Goal: Information Seeking & Learning: Find specific page/section

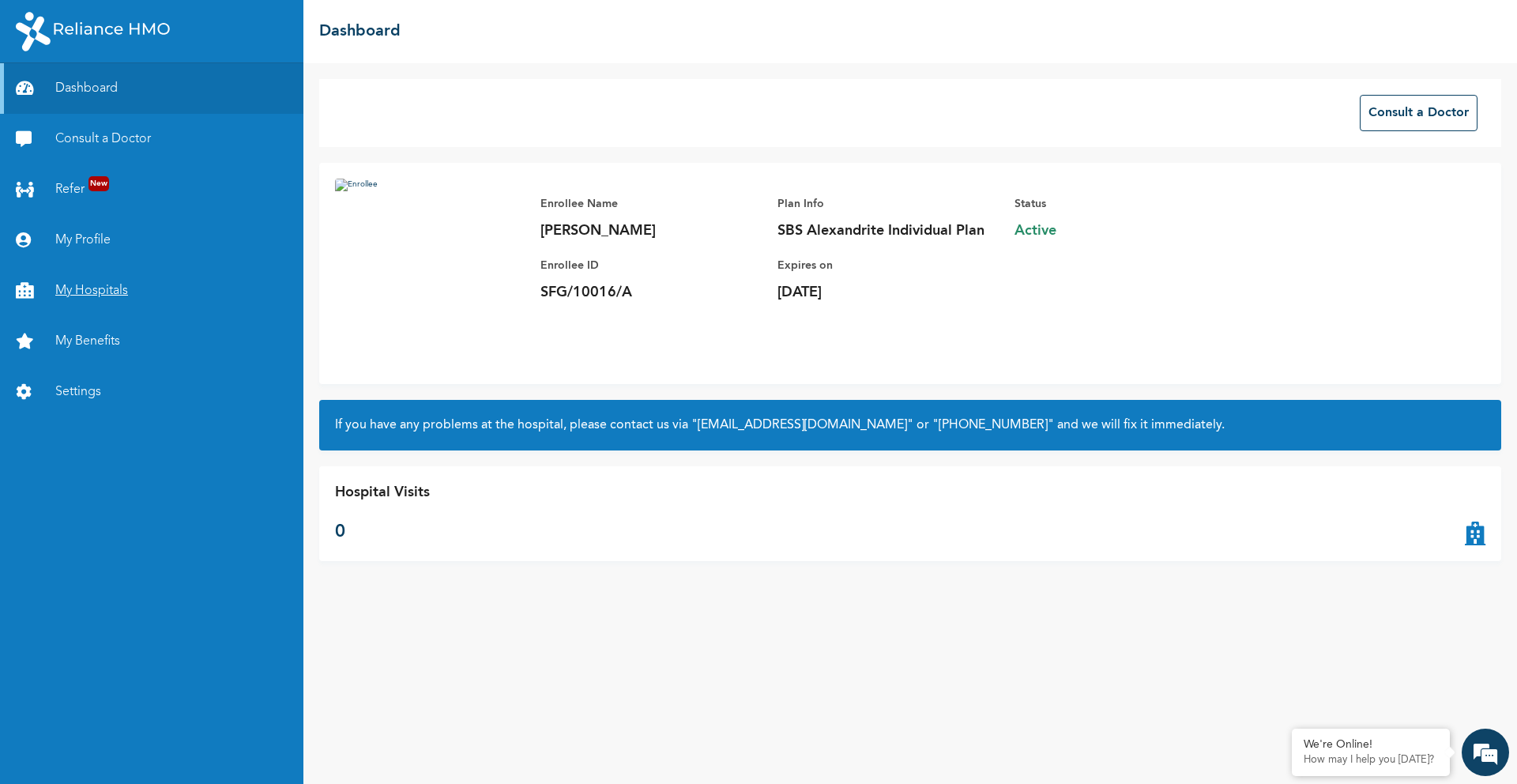
click at [120, 296] on link "My Hospitals" at bounding box center [151, 291] width 303 height 50
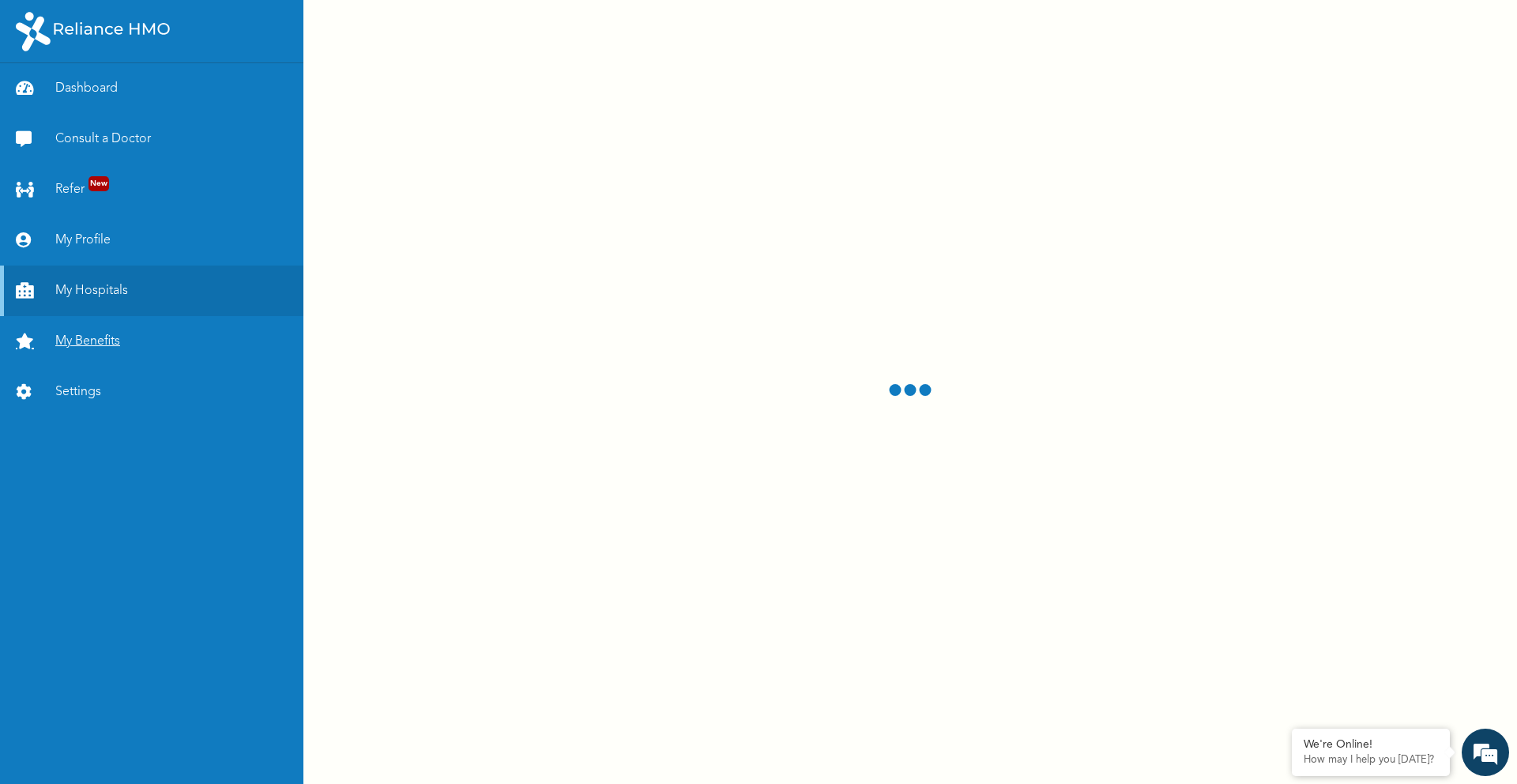
click at [104, 339] on link "My Benefits" at bounding box center [151, 341] width 303 height 50
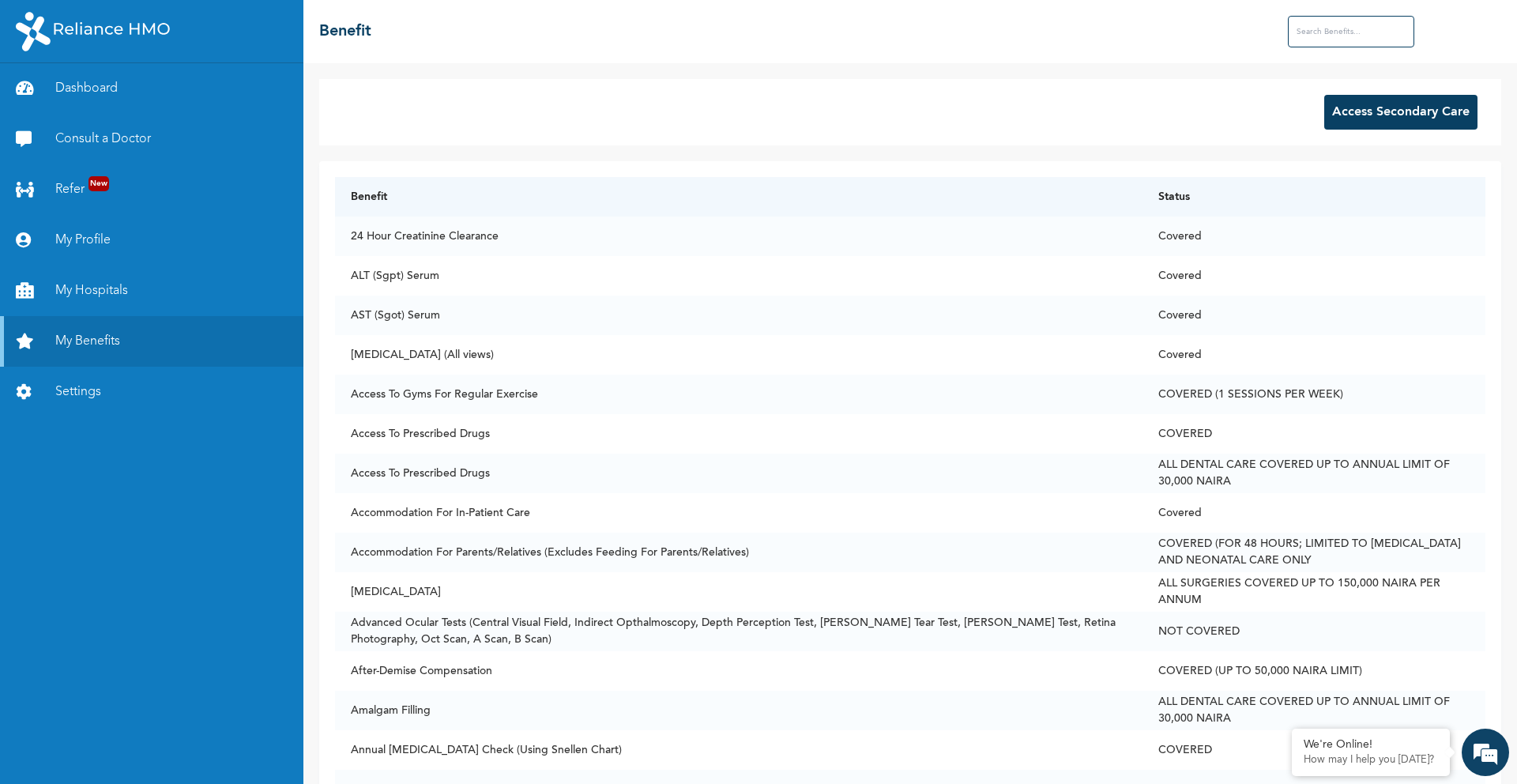
click at [1323, 41] on input "text" at bounding box center [1351, 32] width 126 height 32
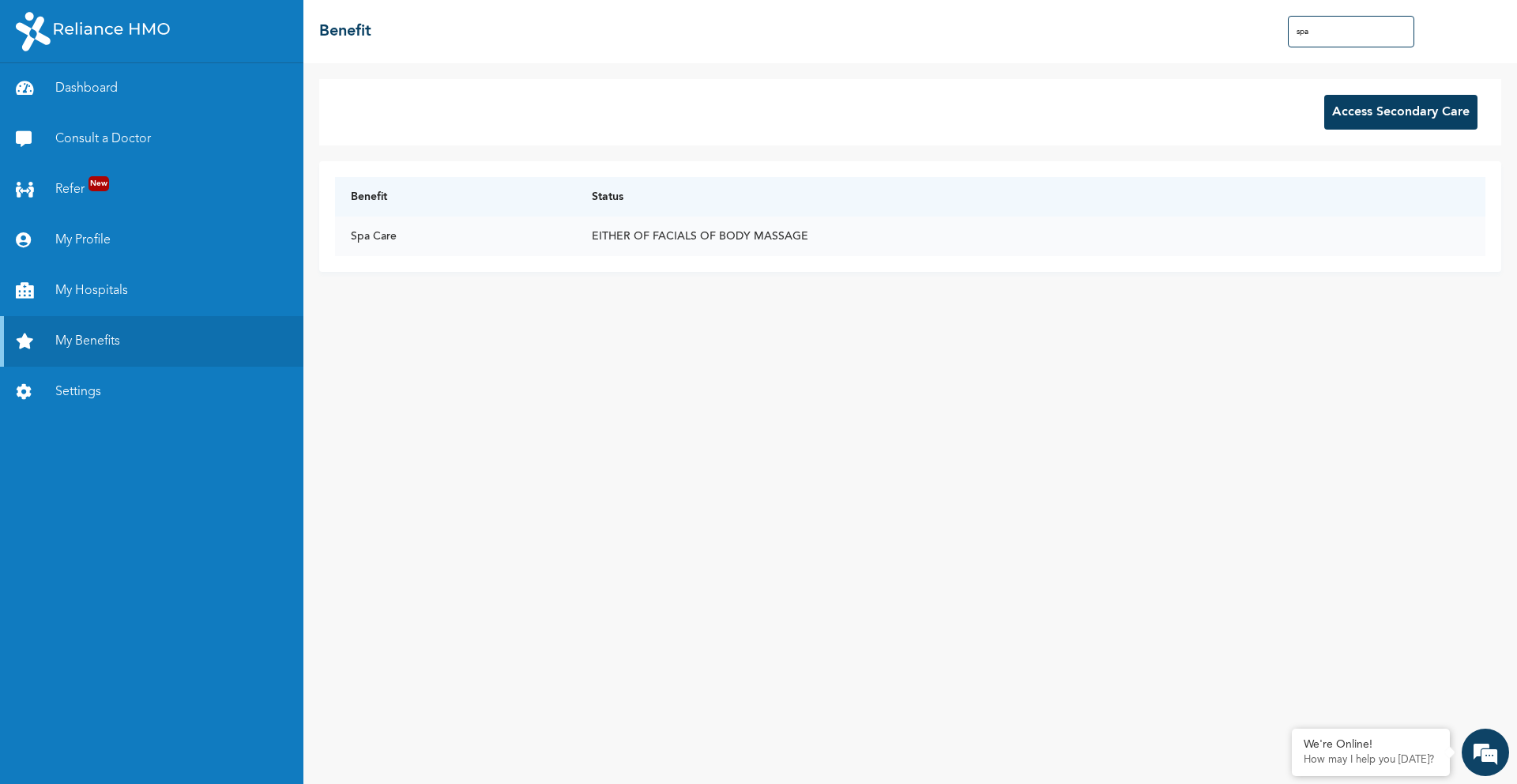
type input "spa"
click at [1058, 246] on td "EITHER OF FACIALS OF BODY MASSAGE" at bounding box center [1031, 237] width 909 height 40
click at [1330, 36] on input "spa" at bounding box center [1351, 32] width 126 height 32
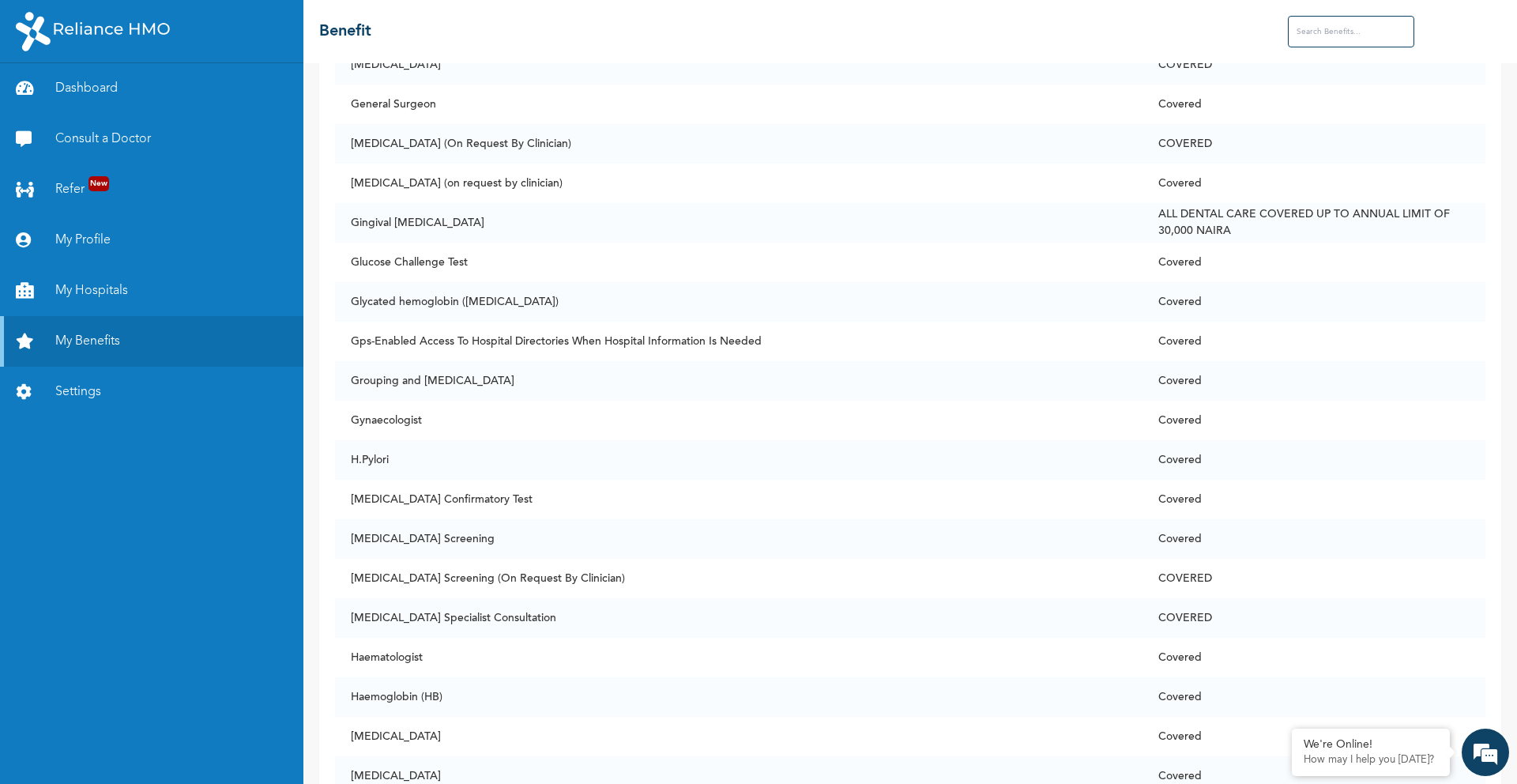
scroll to position [4285, 0]
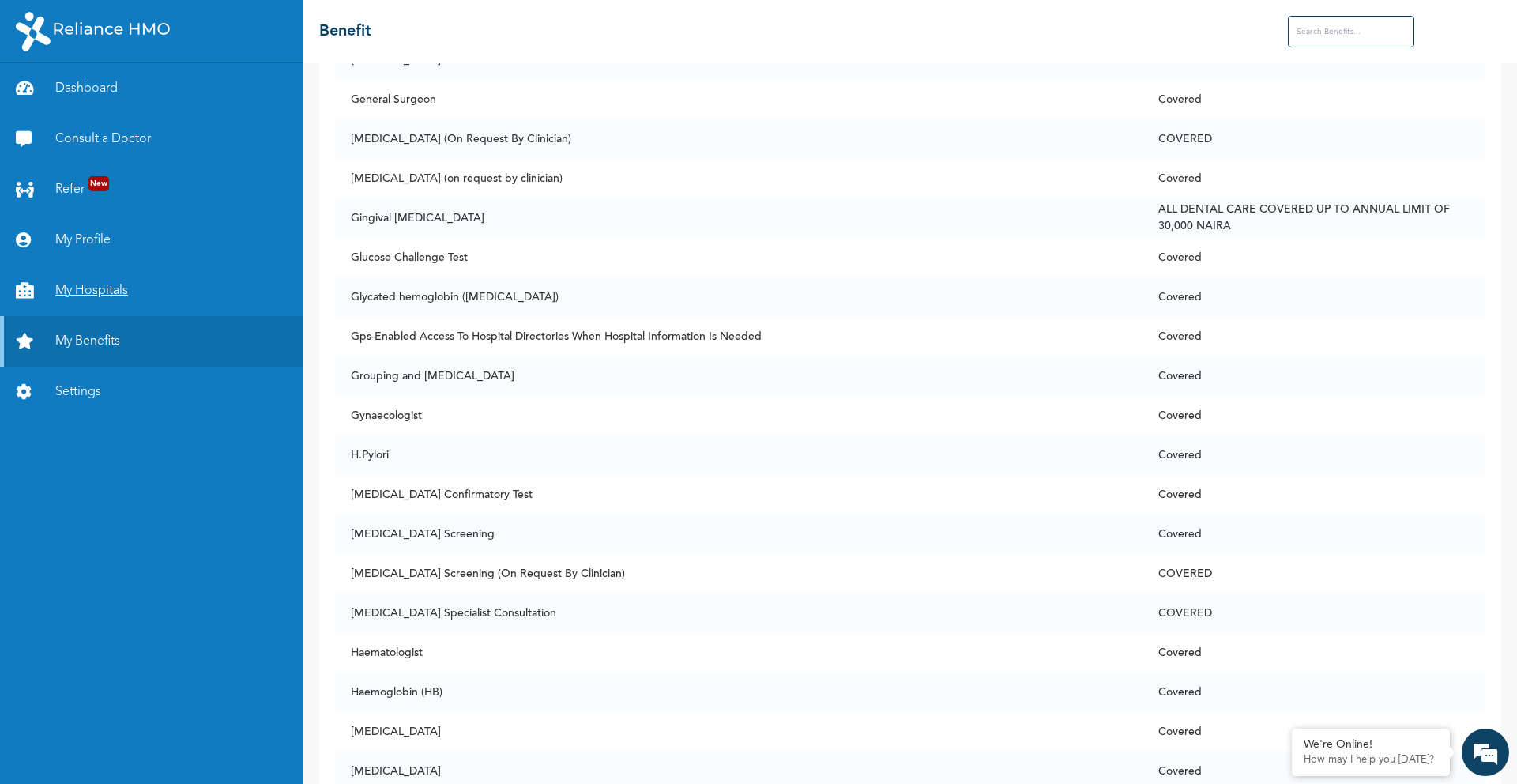
click at [170, 298] on link "My Hospitals" at bounding box center [151, 291] width 303 height 50
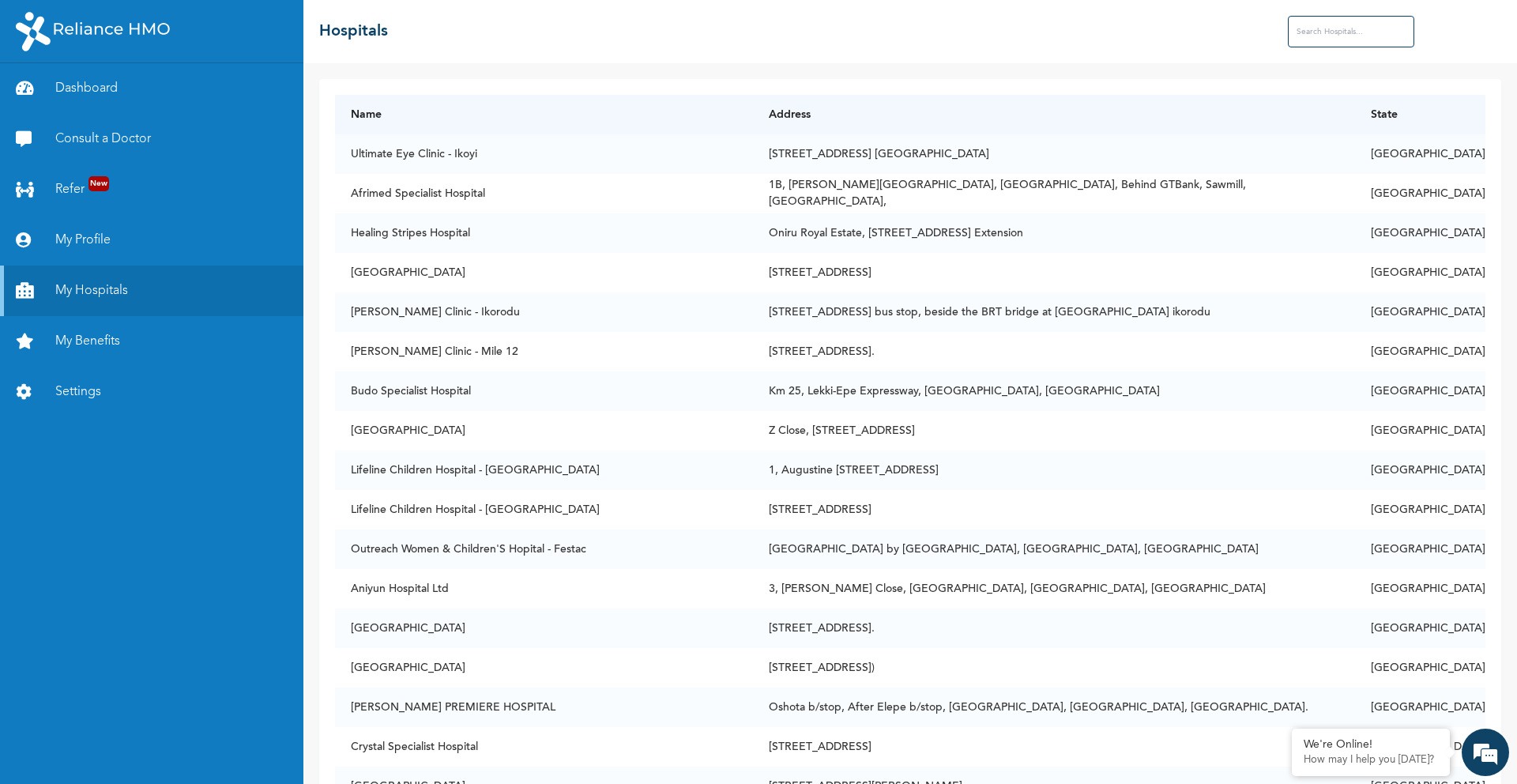
click at [1331, 39] on input "text" at bounding box center [1351, 32] width 126 height 32
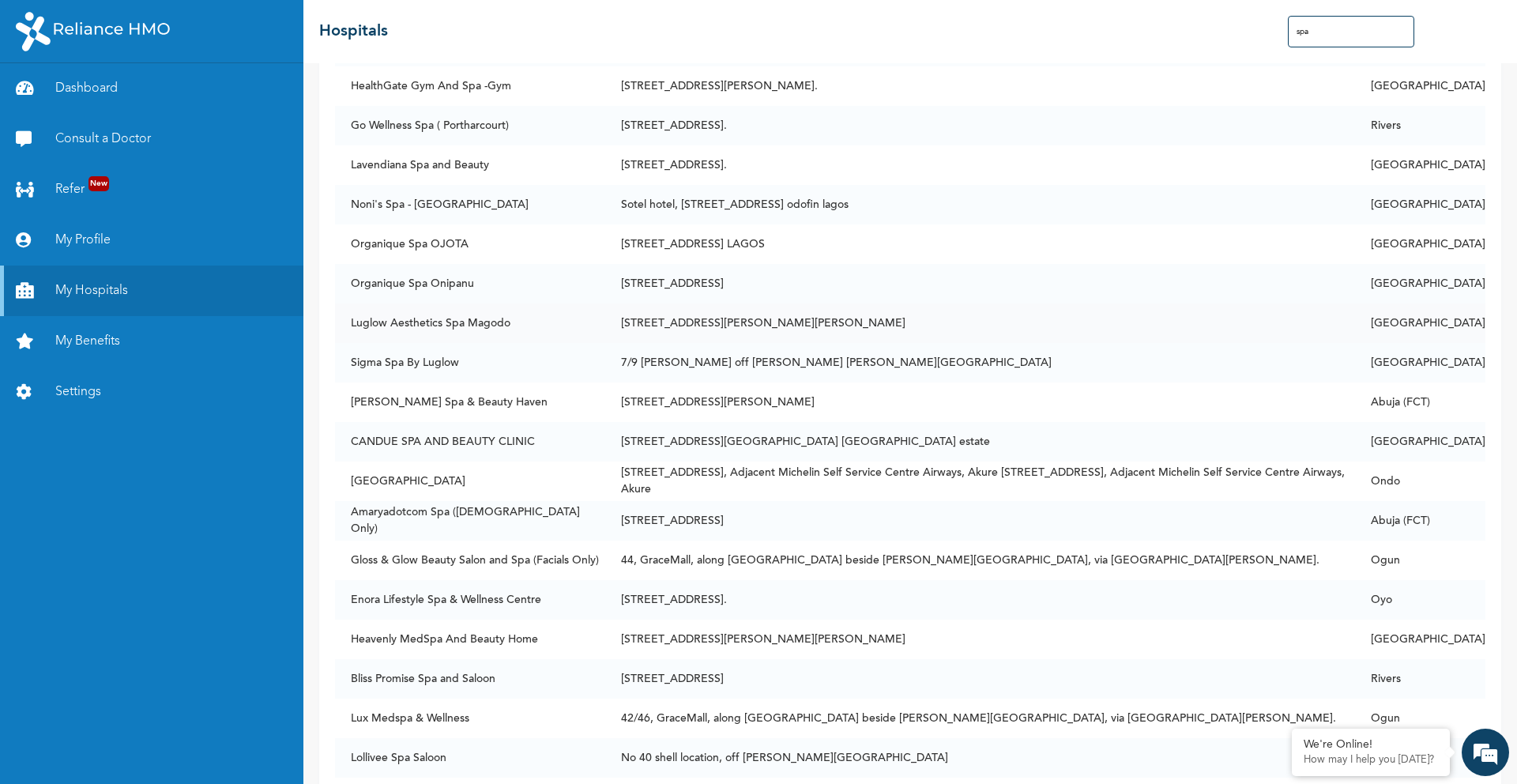
scroll to position [132, 0]
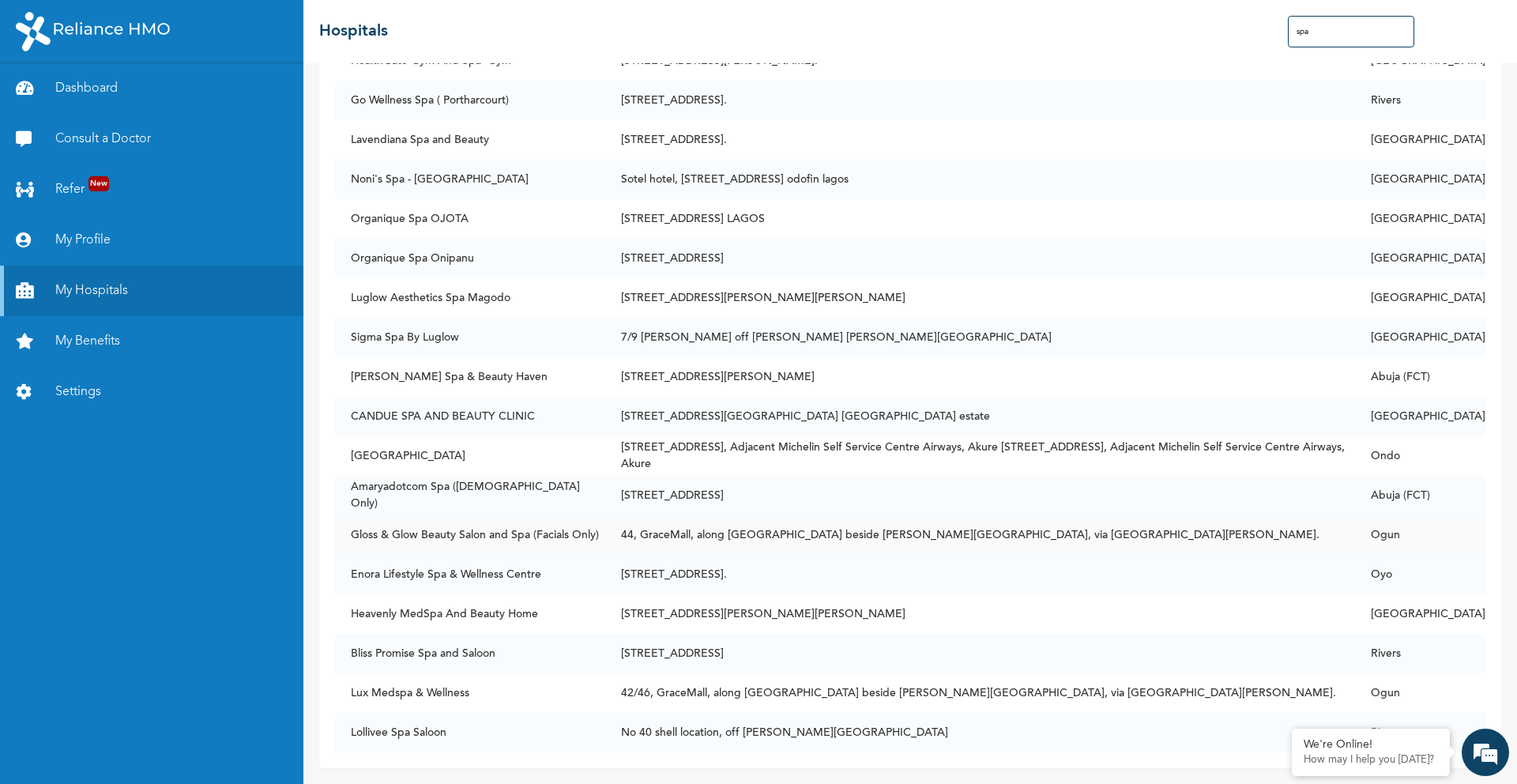
type input "spa"
